Goal: Transaction & Acquisition: Subscribe to service/newsletter

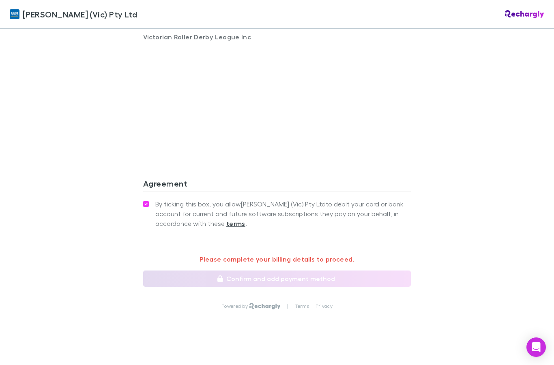
scroll to position [578, 0]
click at [282, 255] on p "Please complete your billing details to proceed." at bounding box center [277, 260] width 268 height 10
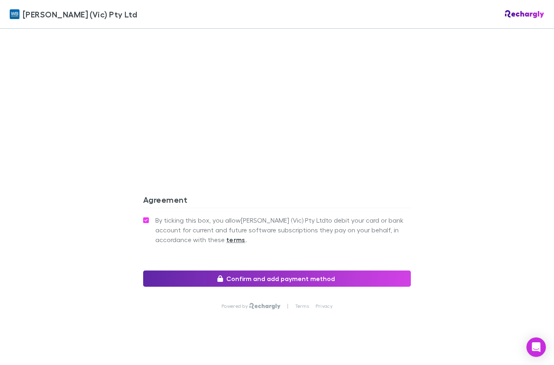
scroll to position [658, 0]
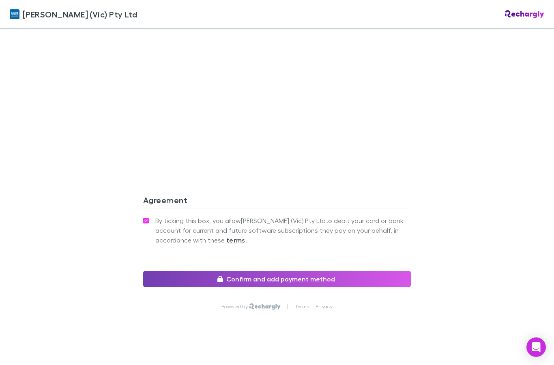
click at [290, 271] on button "Confirm and add payment method" at bounding box center [277, 279] width 268 height 16
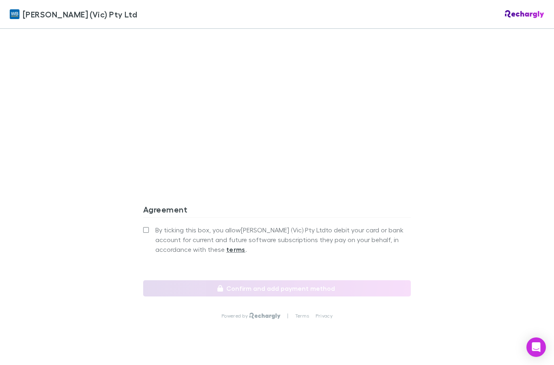
scroll to position [687, 0]
click at [156, 226] on span "By ticking this box, you allow [PERSON_NAME] (Vic) Pty Ltd to debit your card o…" at bounding box center [283, 240] width 256 height 29
click at [143, 226] on label "By ticking this box, you allow [PERSON_NAME] (Vic) Pty Ltd to debit your card o…" at bounding box center [277, 240] width 268 height 29
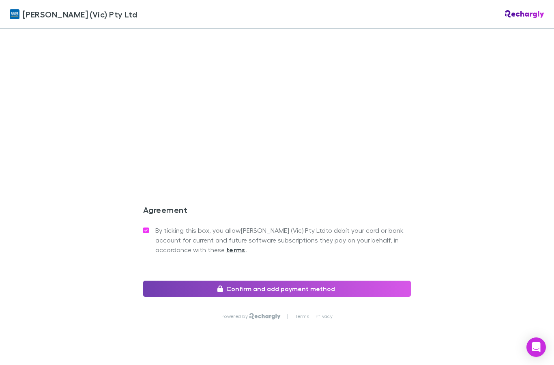
click at [241, 281] on button "Confirm and add payment method" at bounding box center [277, 289] width 268 height 16
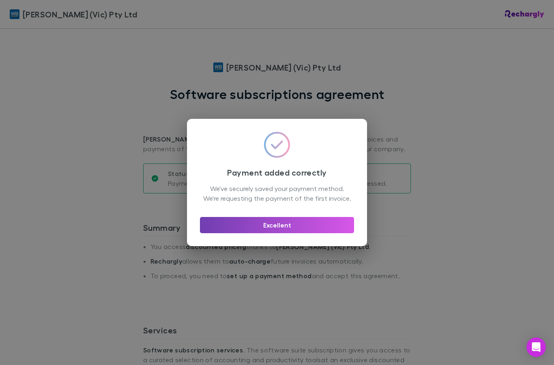
click at [273, 223] on button "Excellent" at bounding box center [277, 225] width 154 height 16
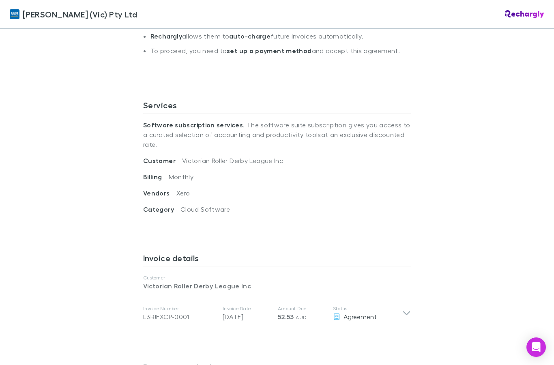
scroll to position [225, 0]
